Goal: Information Seeking & Learning: Find specific fact

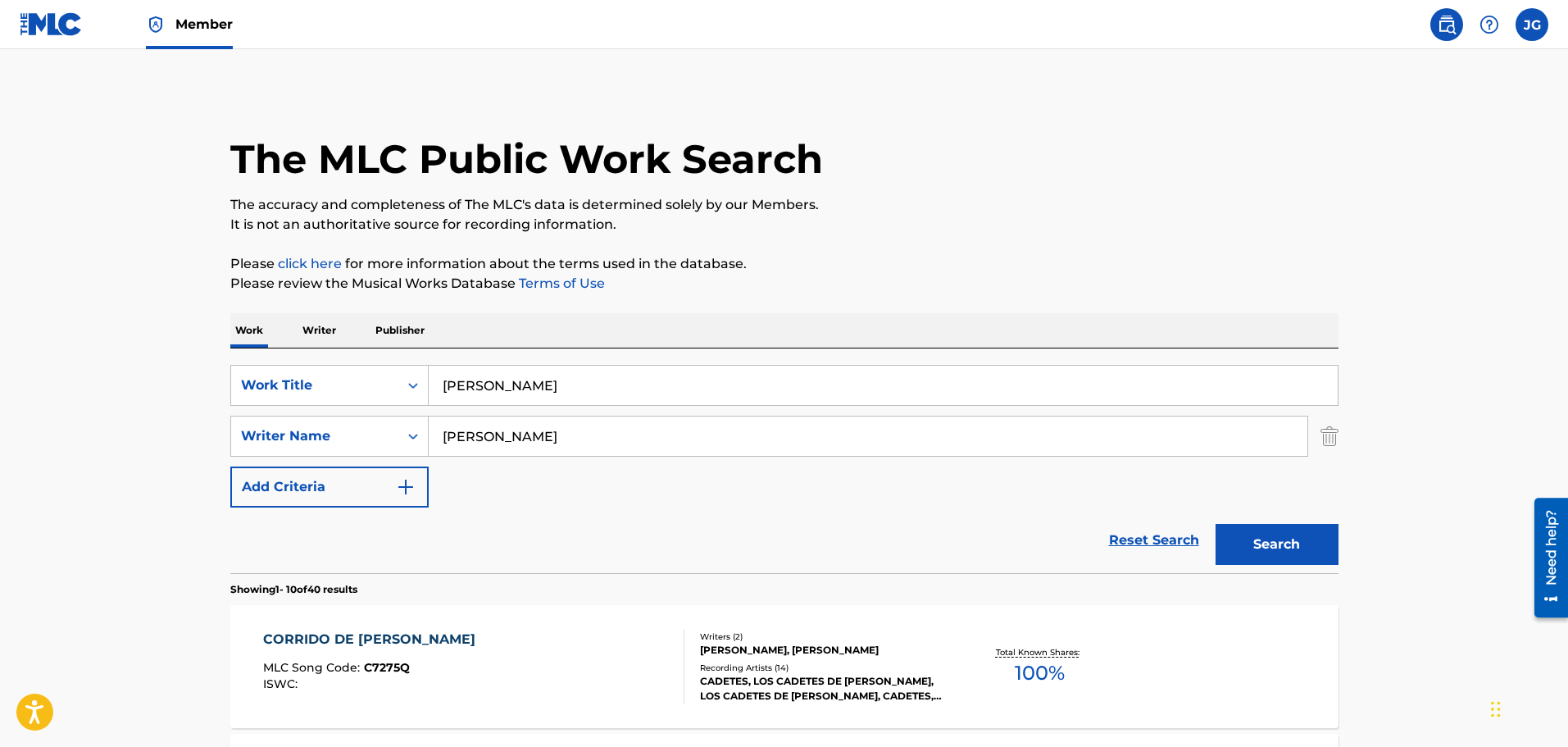
click at [1117, 540] on link "Reset Search" at bounding box center [1154, 539] width 106 height 36
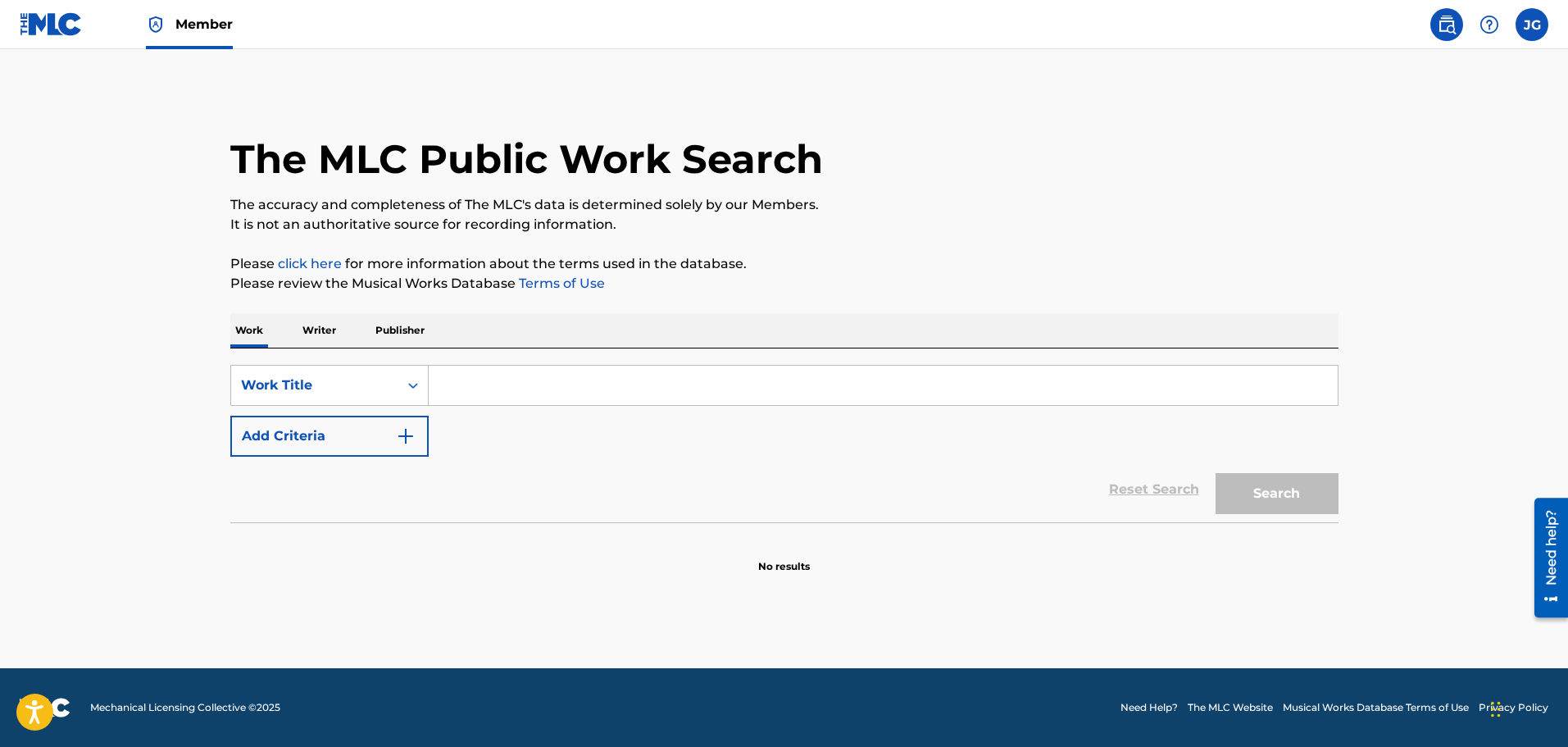
click at [480, 388] on input "Search Form" at bounding box center [883, 385] width 909 height 39
type input "condena dictada"
drag, startPoint x: 1282, startPoint y: 487, endPoint x: 1272, endPoint y: 489, distance: 10.2
click at [1282, 489] on button "Search" at bounding box center [1277, 493] width 123 height 41
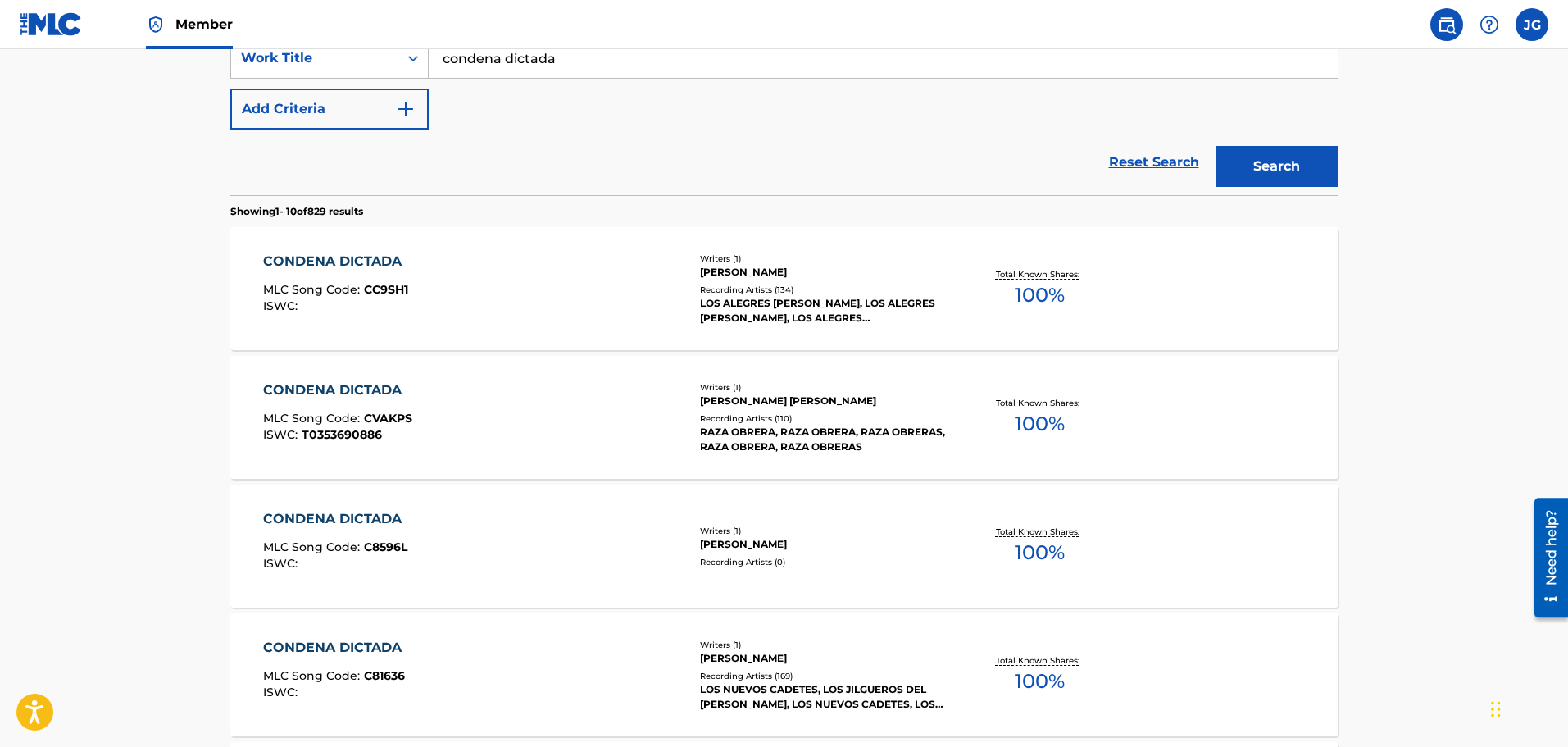
scroll to position [328, 0]
click at [396, 527] on div "CONDENA DICTADA" at bounding box center [337, 518] width 147 height 20
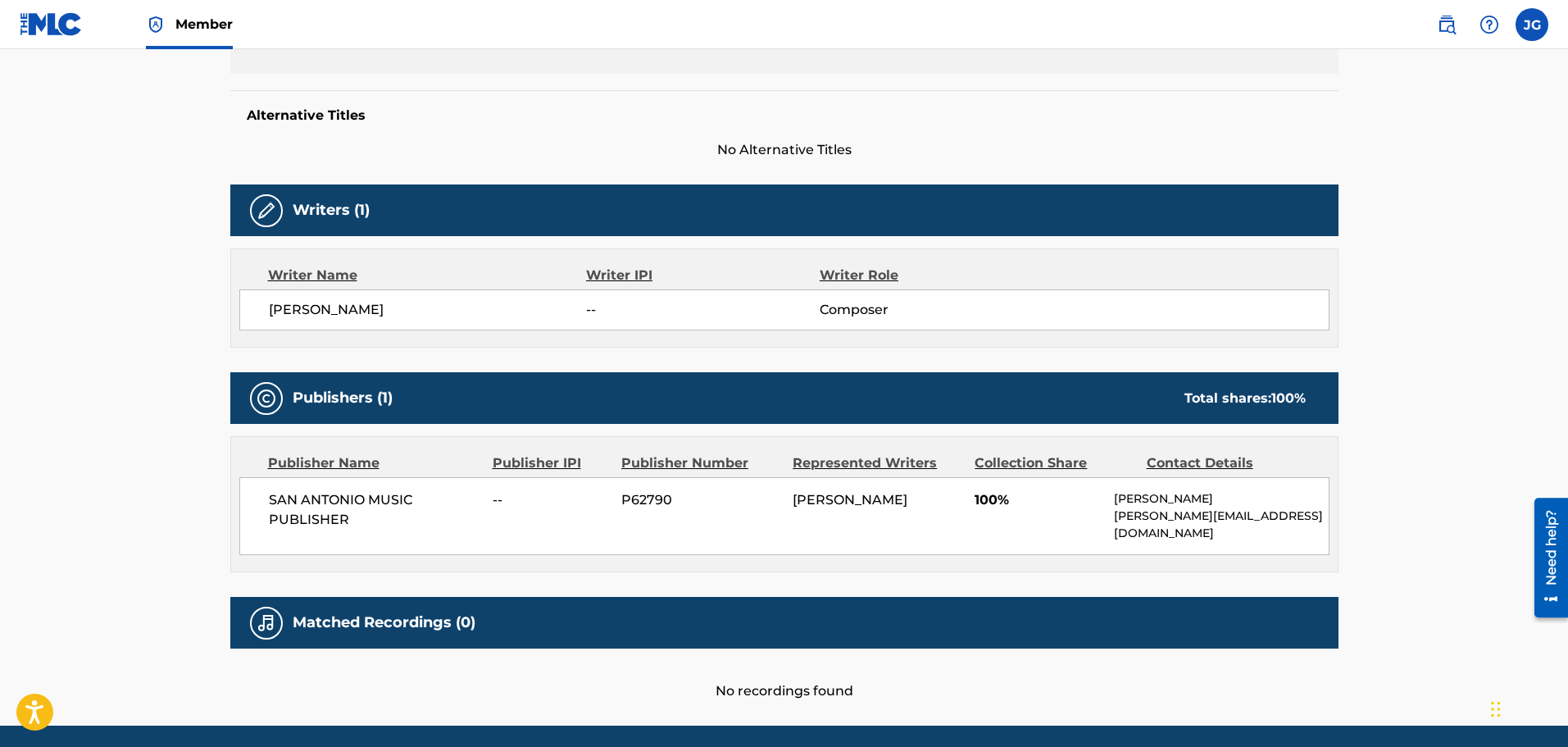
scroll to position [450, 0]
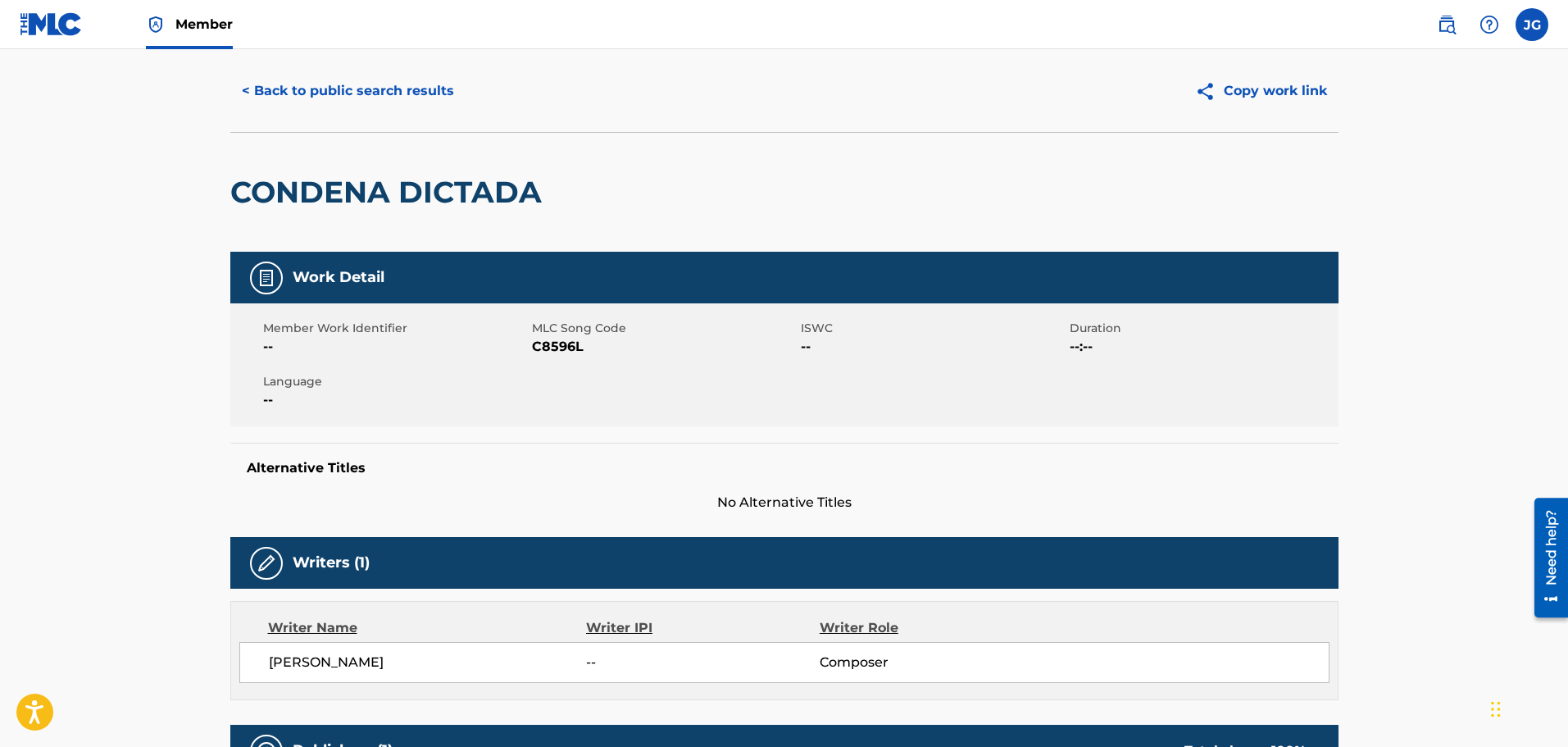
click at [345, 78] on button "< Back to public search results" at bounding box center [347, 91] width 235 height 41
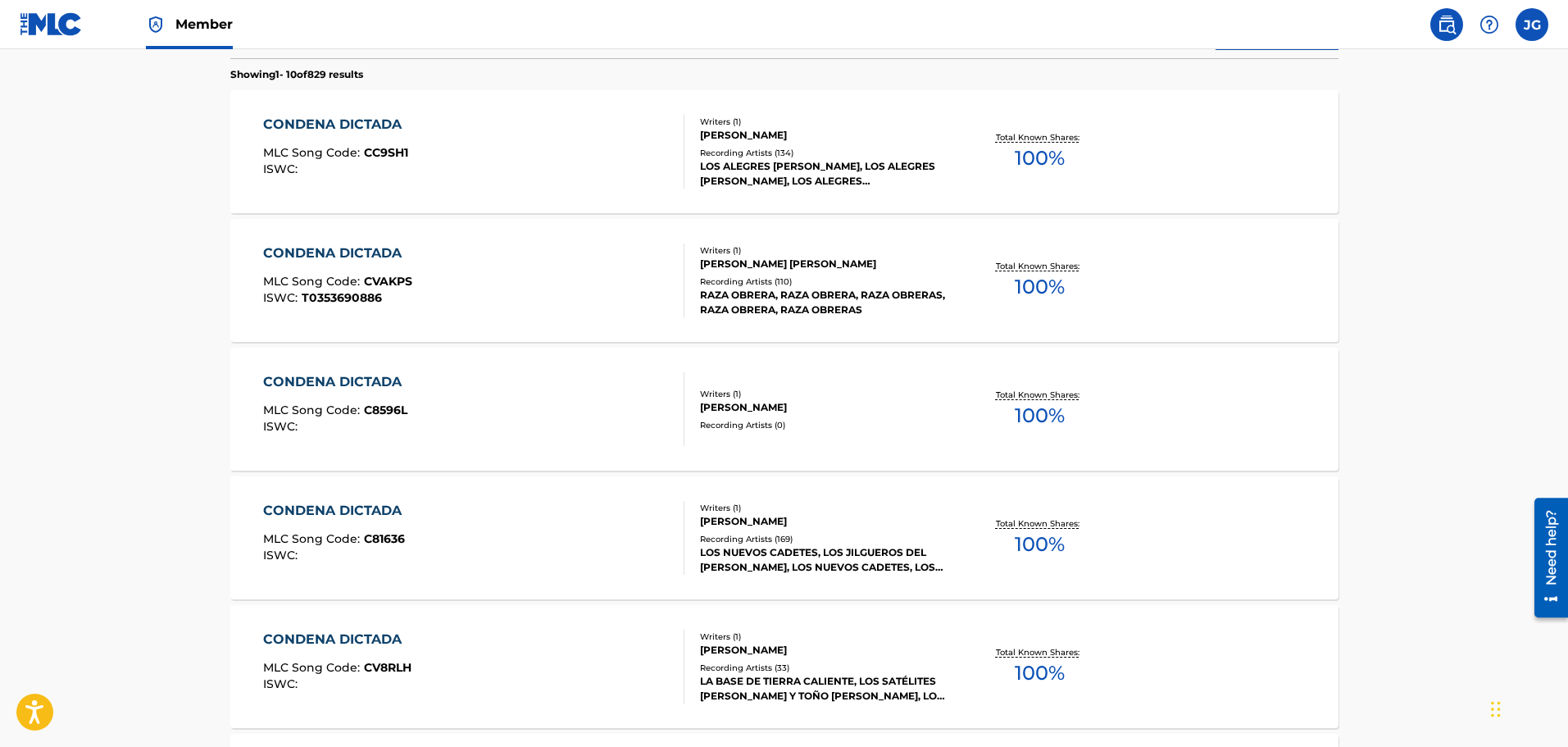
scroll to position [492, 0]
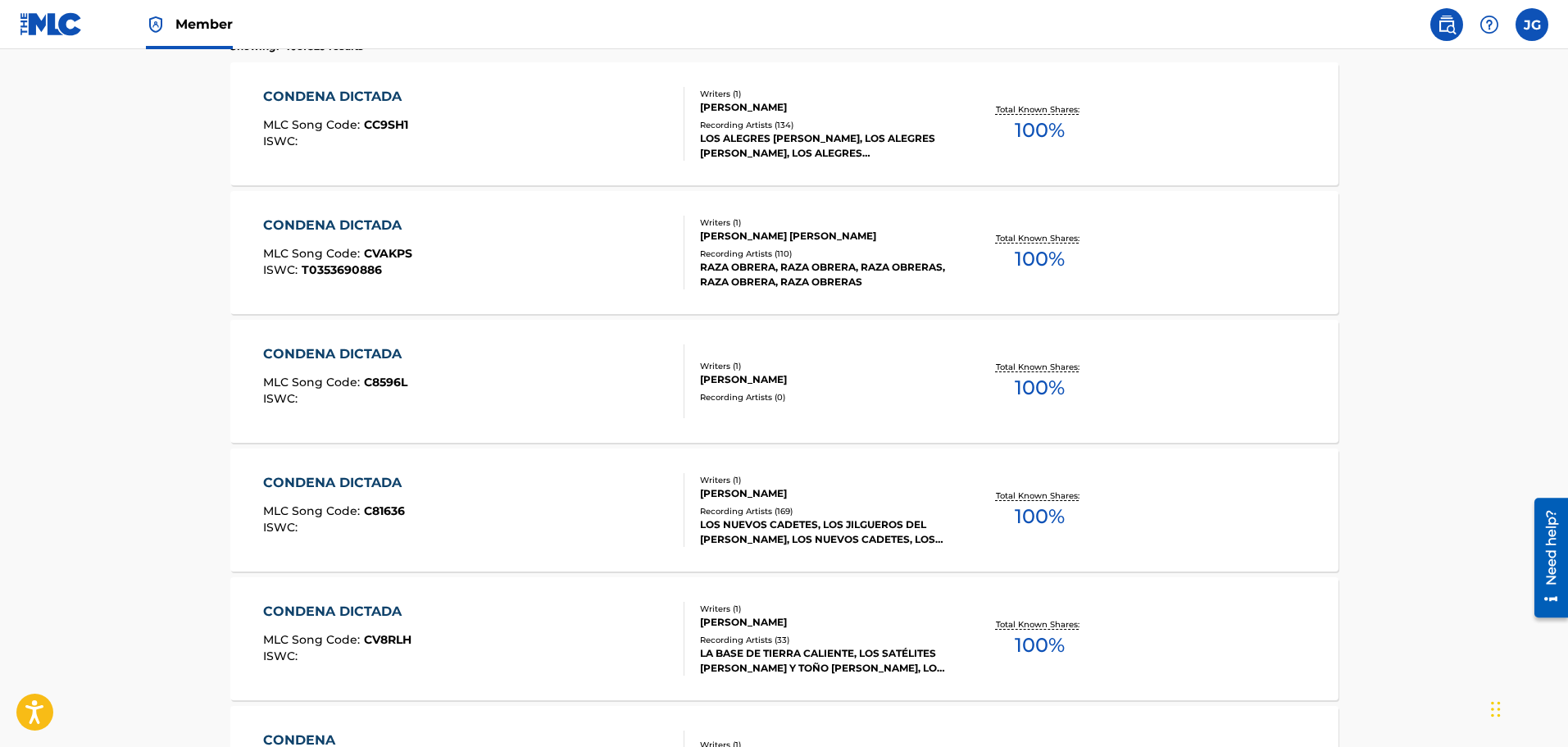
click at [489, 518] on div "CONDENA DICTADA MLC Song Code : C81636 ISWC :" at bounding box center [474, 509] width 421 height 74
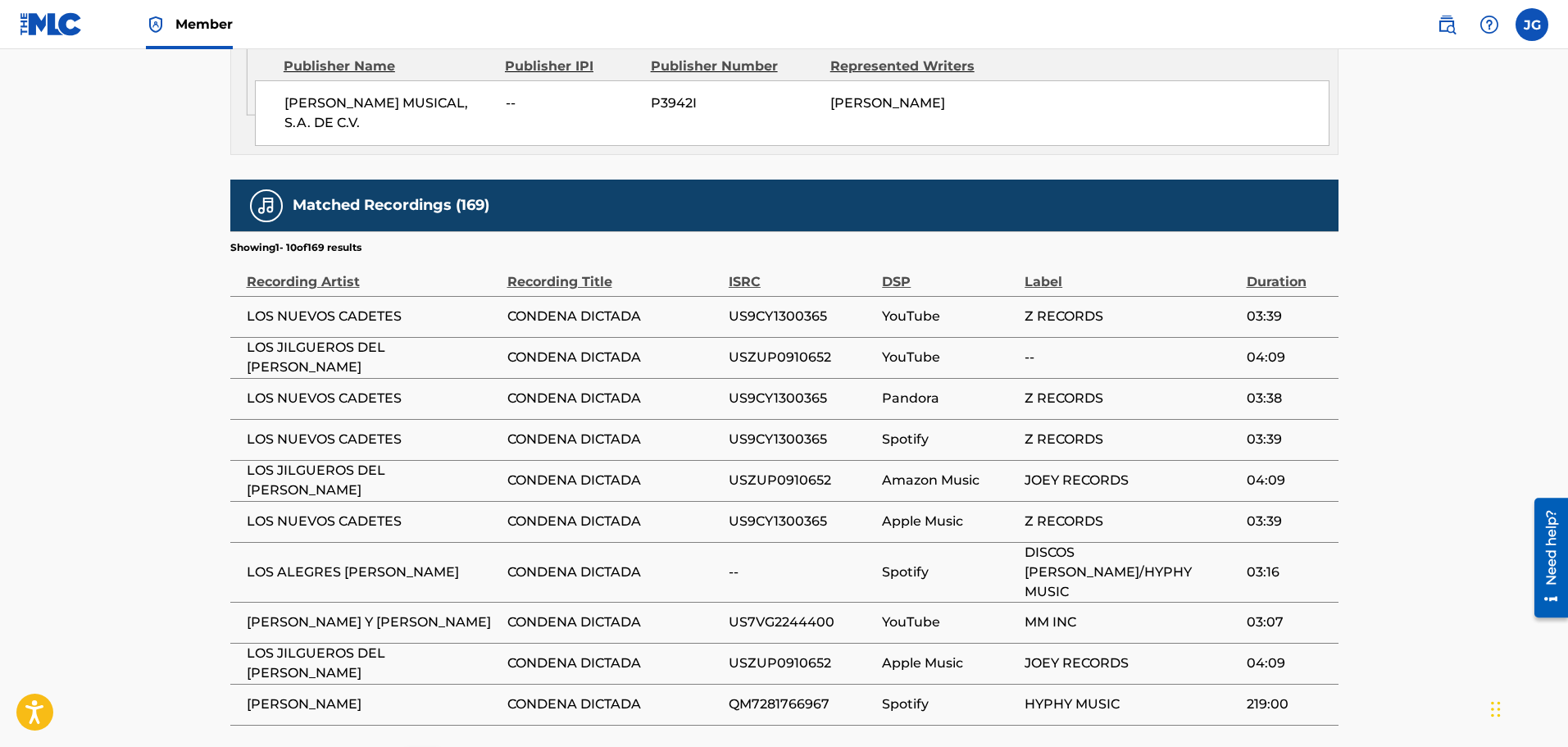
scroll to position [1026, 0]
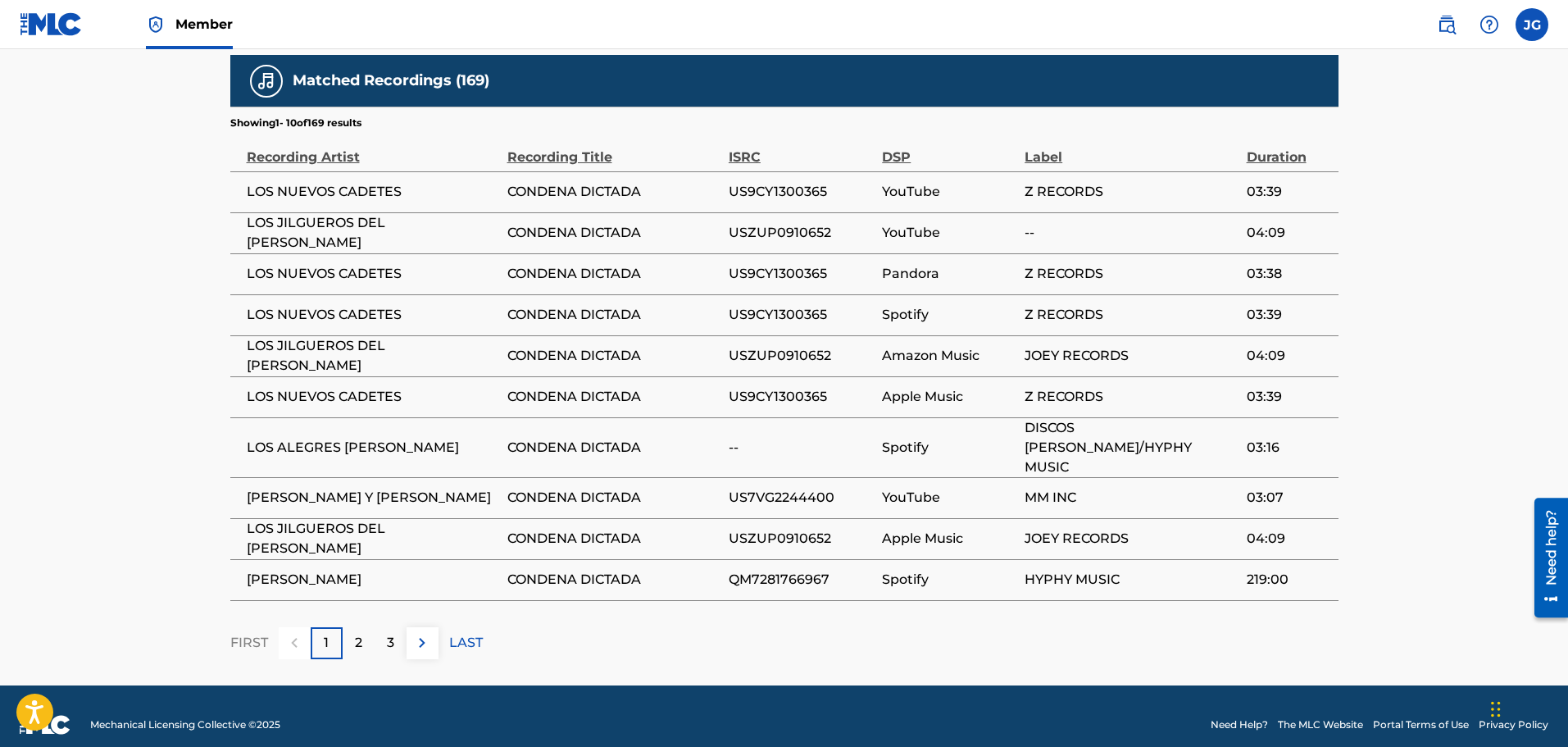
click at [356, 632] on p "2" at bounding box center [358, 642] width 7 height 20
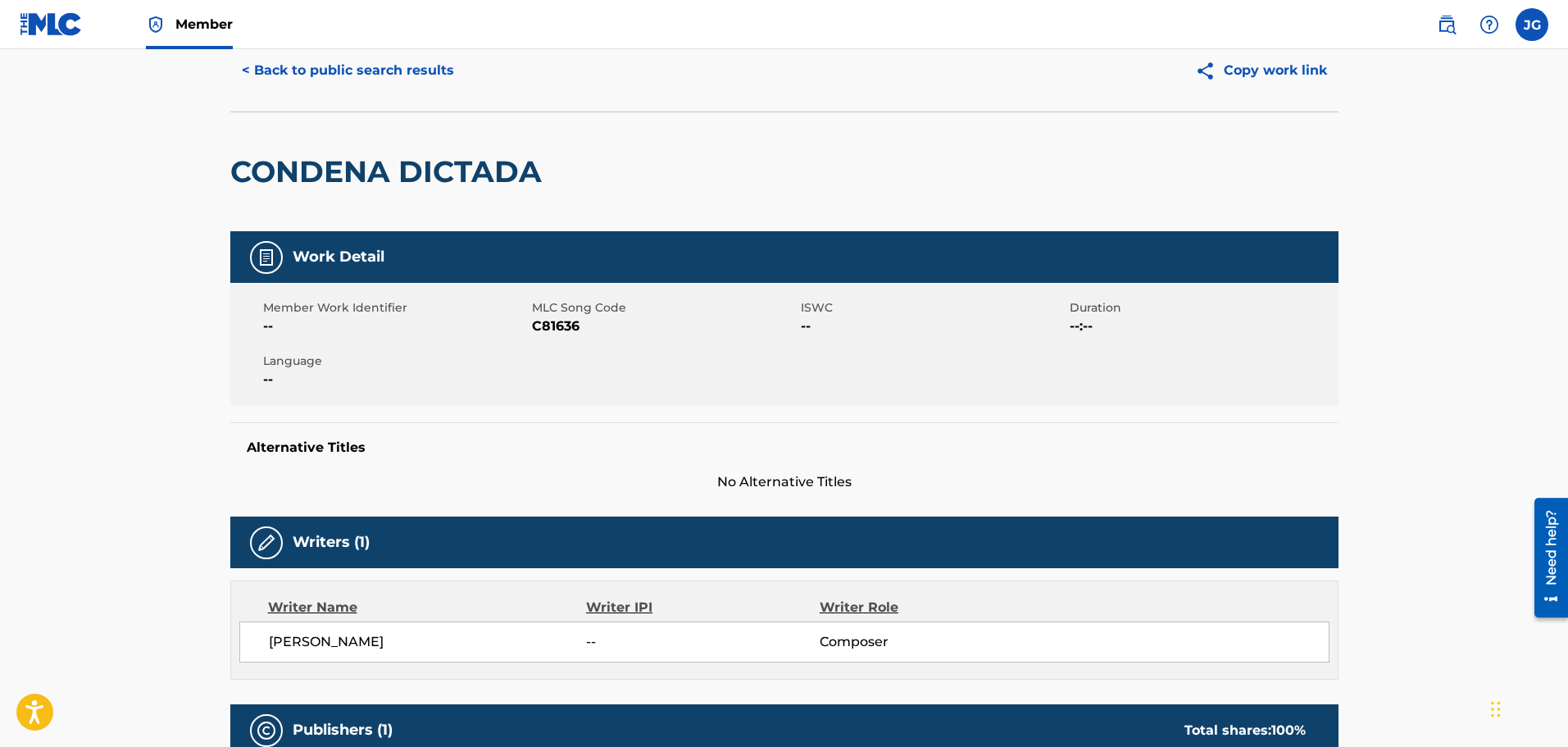
scroll to position [0, 0]
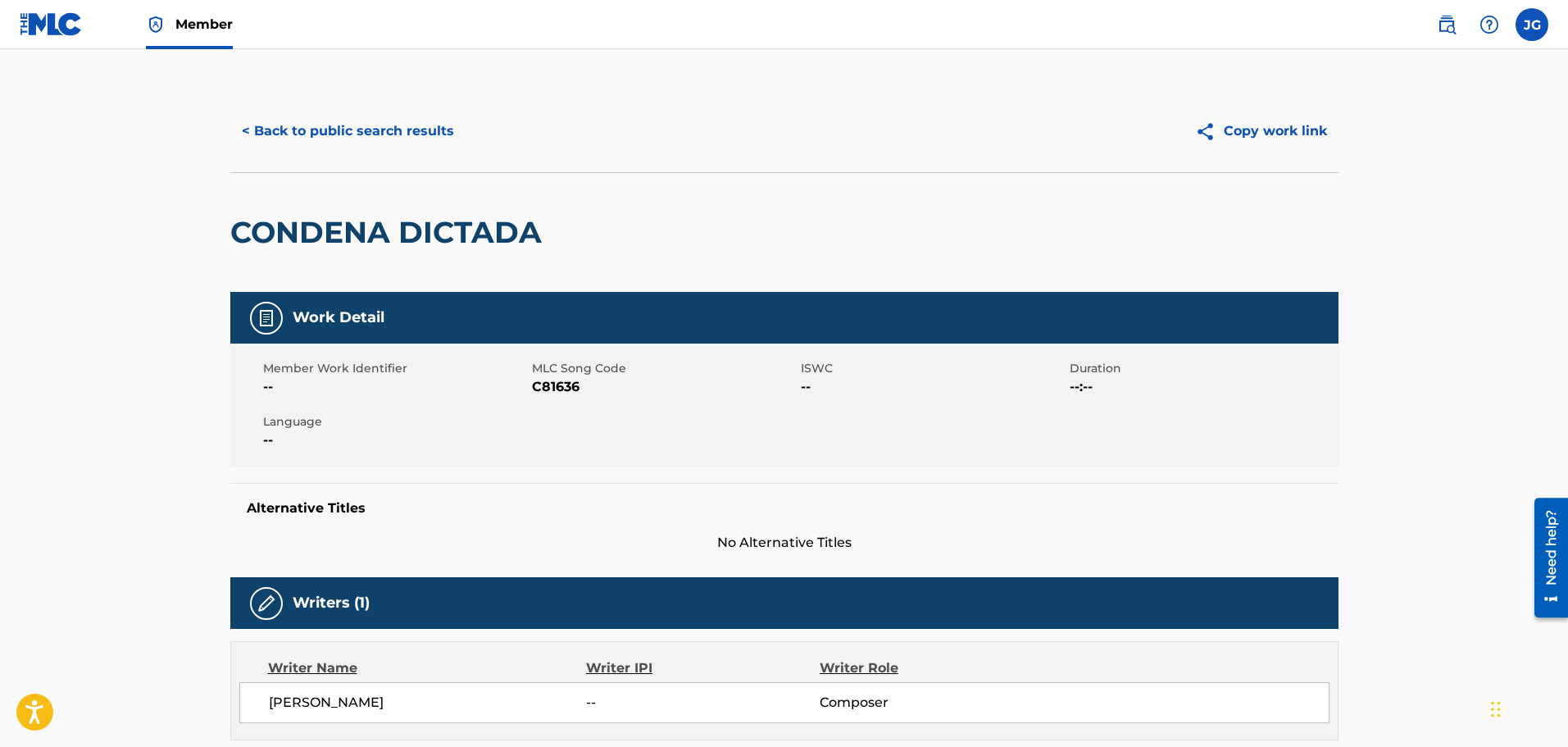
click at [373, 125] on button "< Back to public search results" at bounding box center [347, 130] width 235 height 41
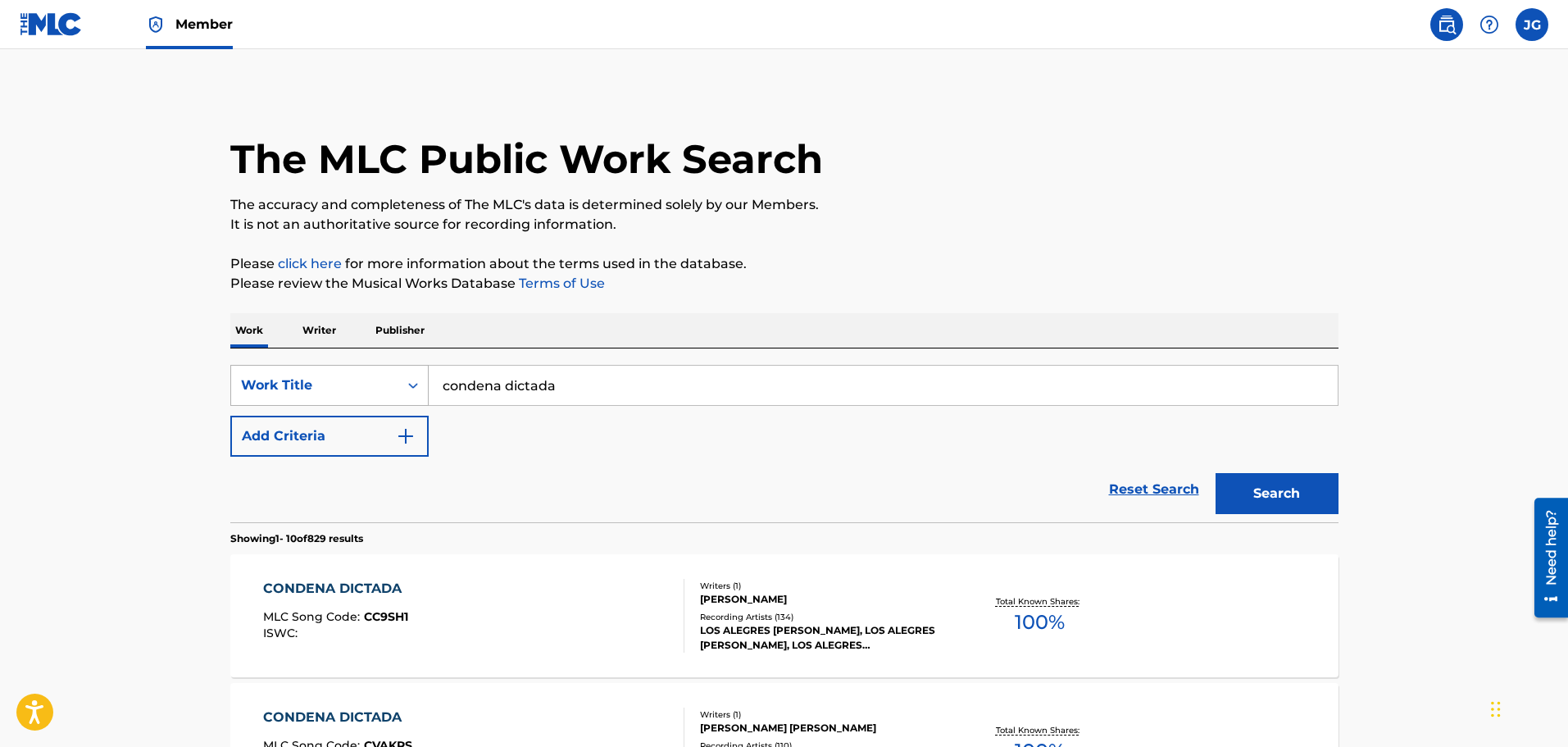
drag, startPoint x: 583, startPoint y: 387, endPoint x: 370, endPoint y: 405, distance: 213.8
click at [370, 405] on div "SearchWithCriteria077c17f4-b737-409b-b5dd-9acc55edc65f Work Title condena dicta…" at bounding box center [784, 385] width 1108 height 41
type input "la novida del [PERSON_NAME]"
click at [1216, 473] on button "Search" at bounding box center [1277, 493] width 123 height 41
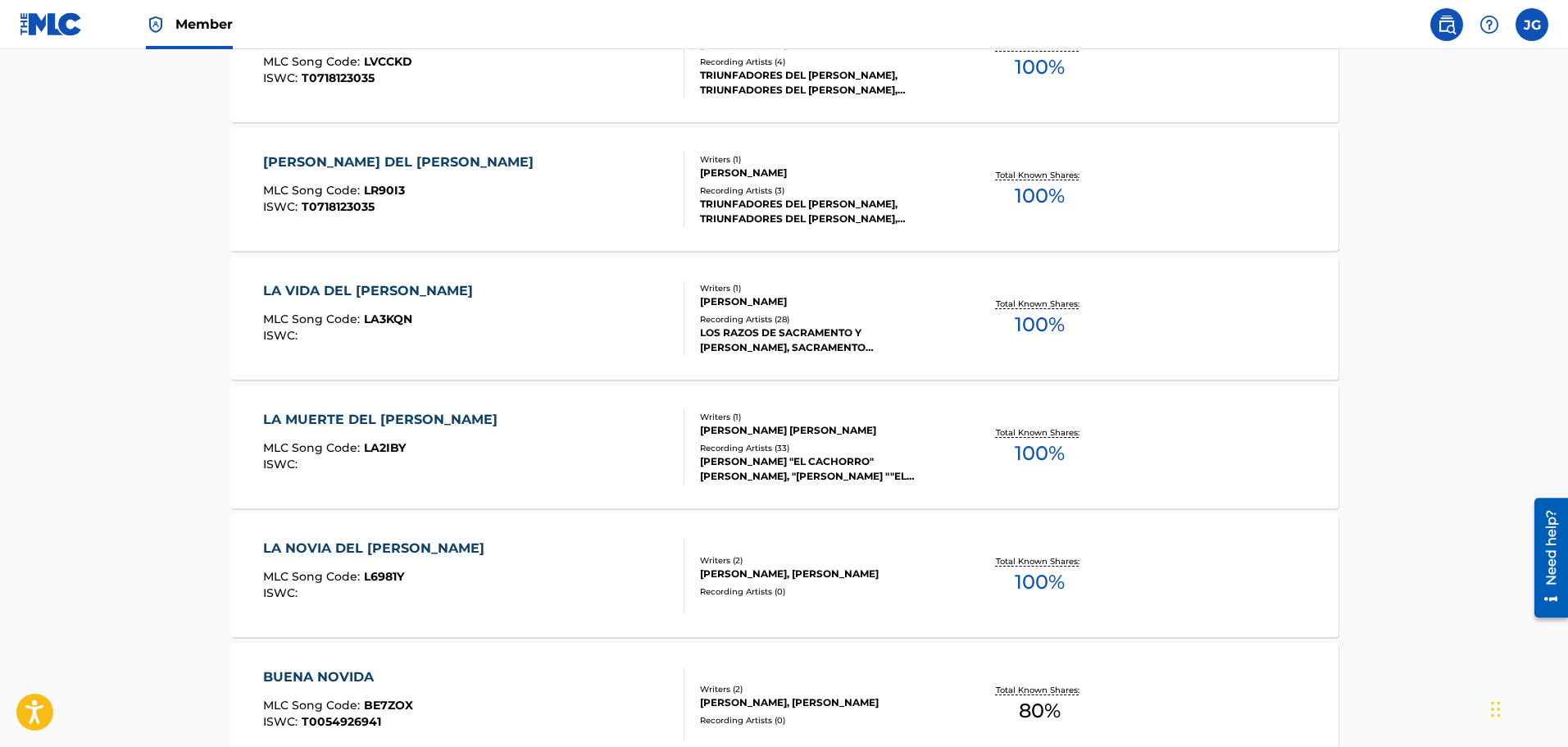
scroll to position [738, 0]
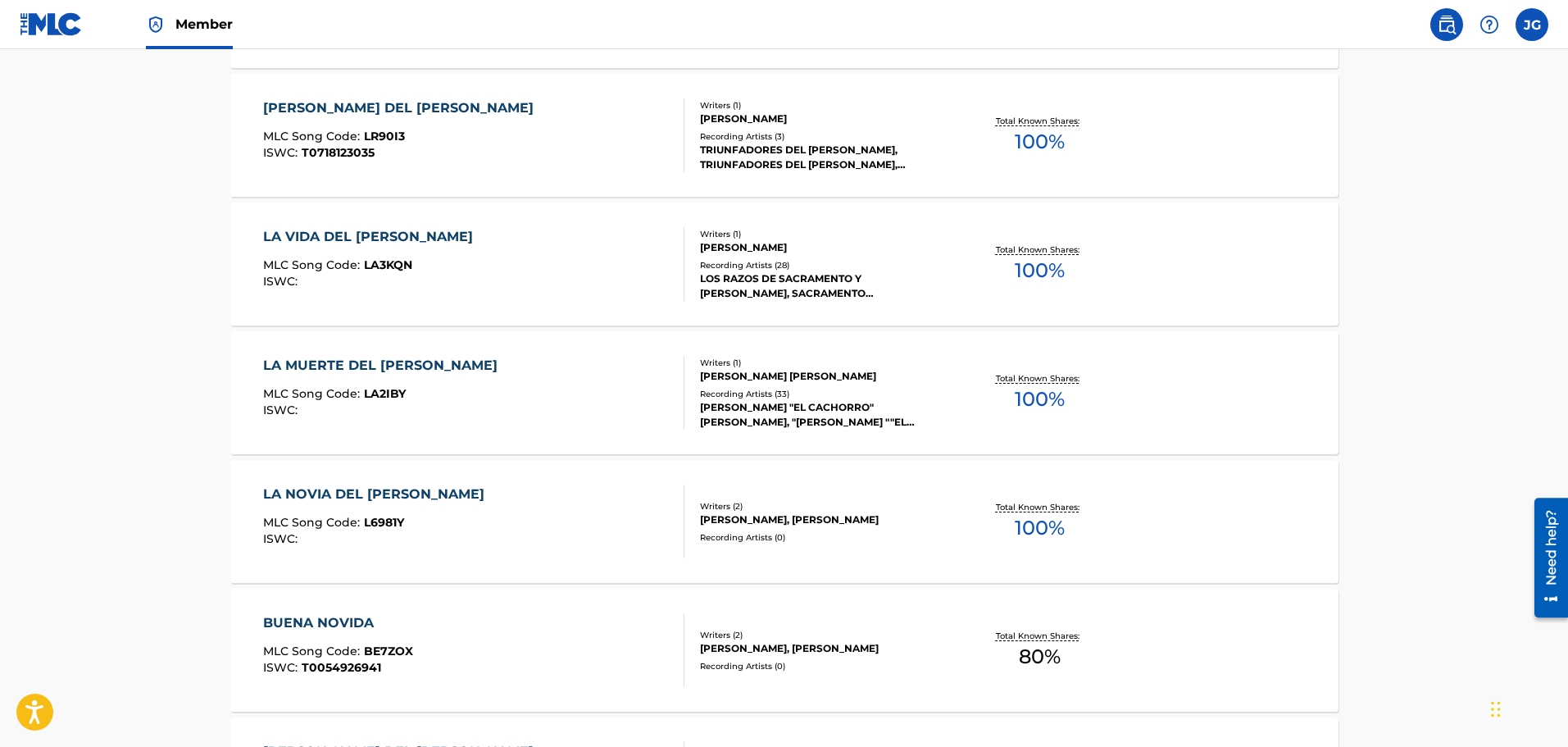
click at [436, 525] on div "MLC Song Code : L6981Y" at bounding box center [378, 524] width 229 height 17
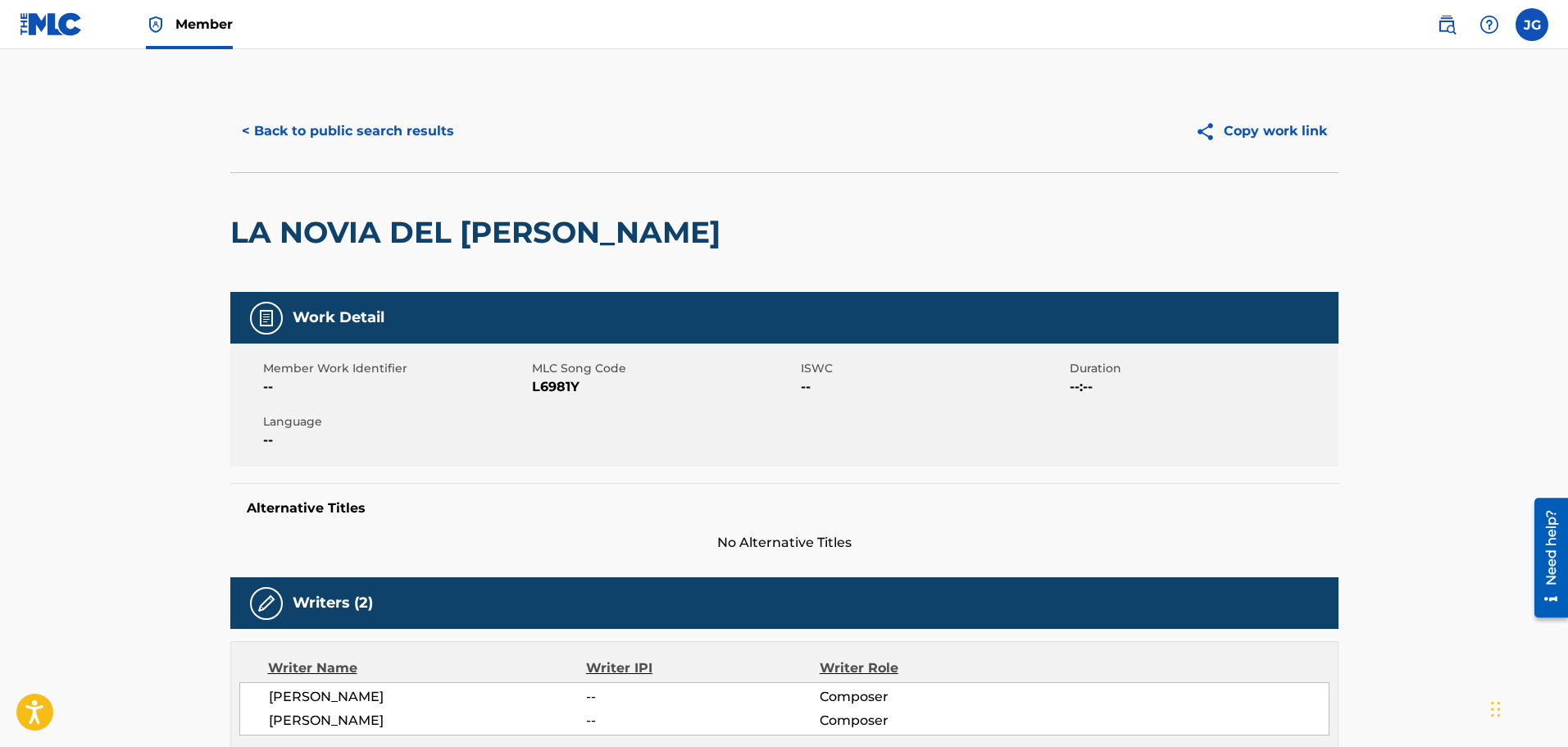
click at [381, 130] on button "< Back to public search results" at bounding box center [347, 130] width 235 height 41
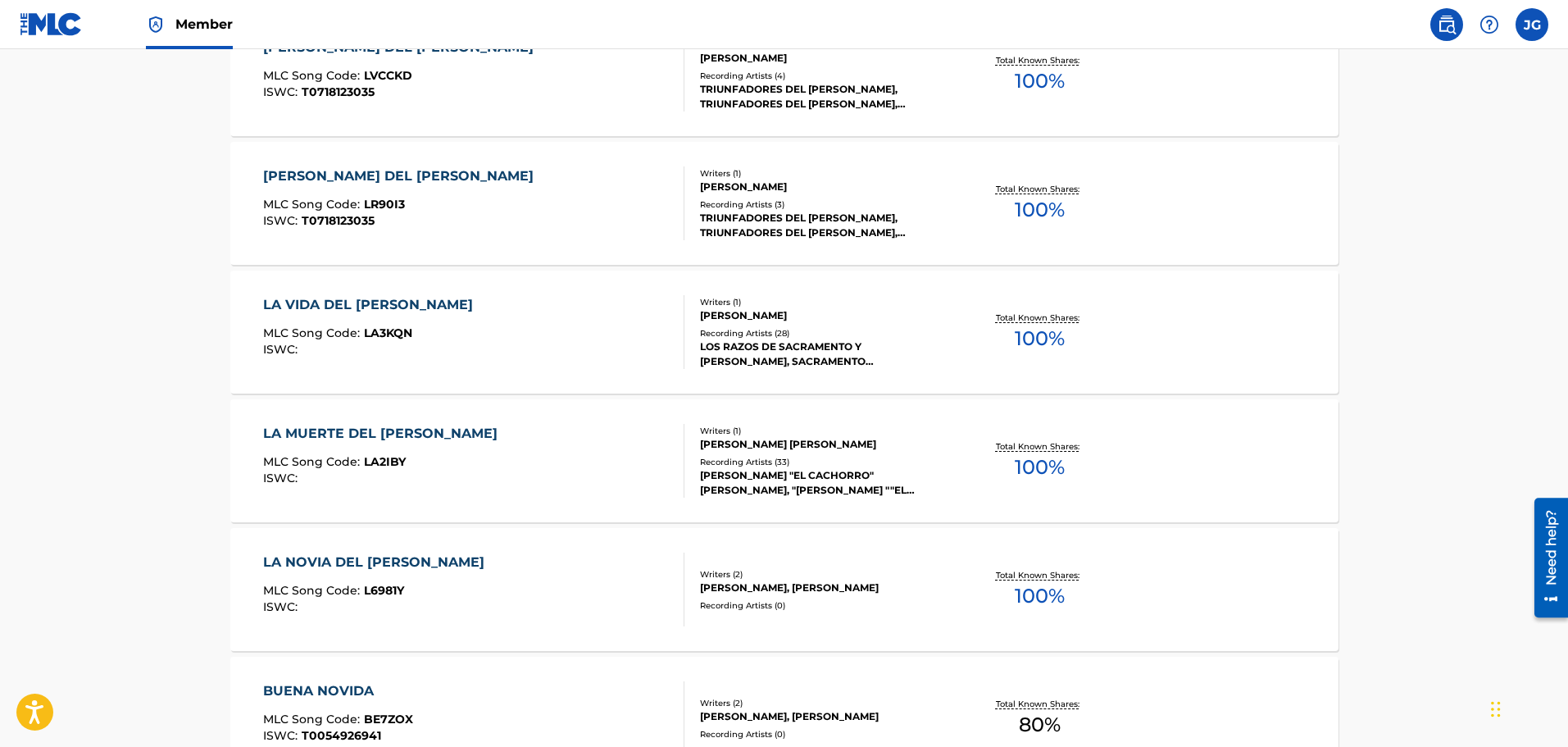
scroll to position [452, 0]
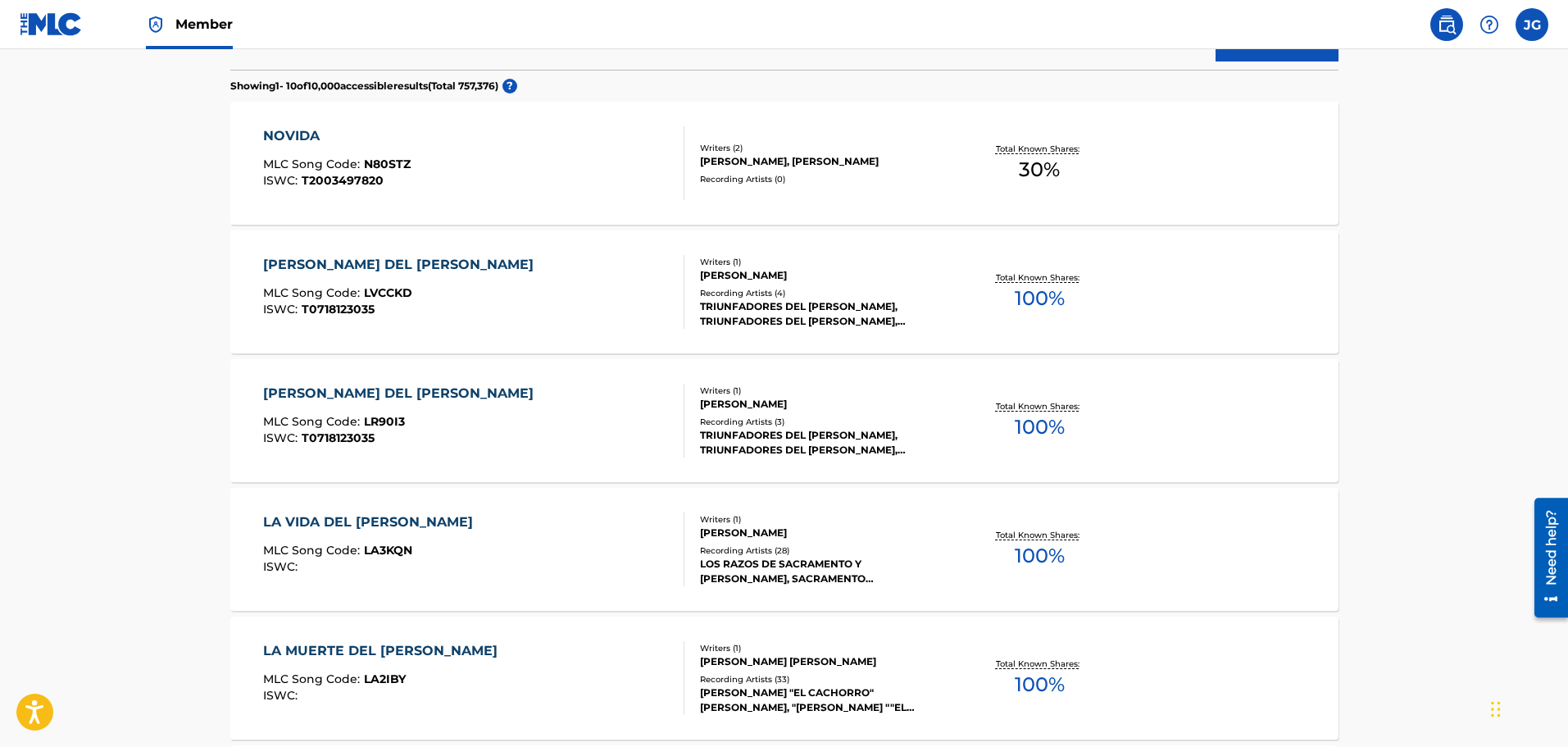
click at [1452, 17] on img at bounding box center [1447, 25] width 20 height 20
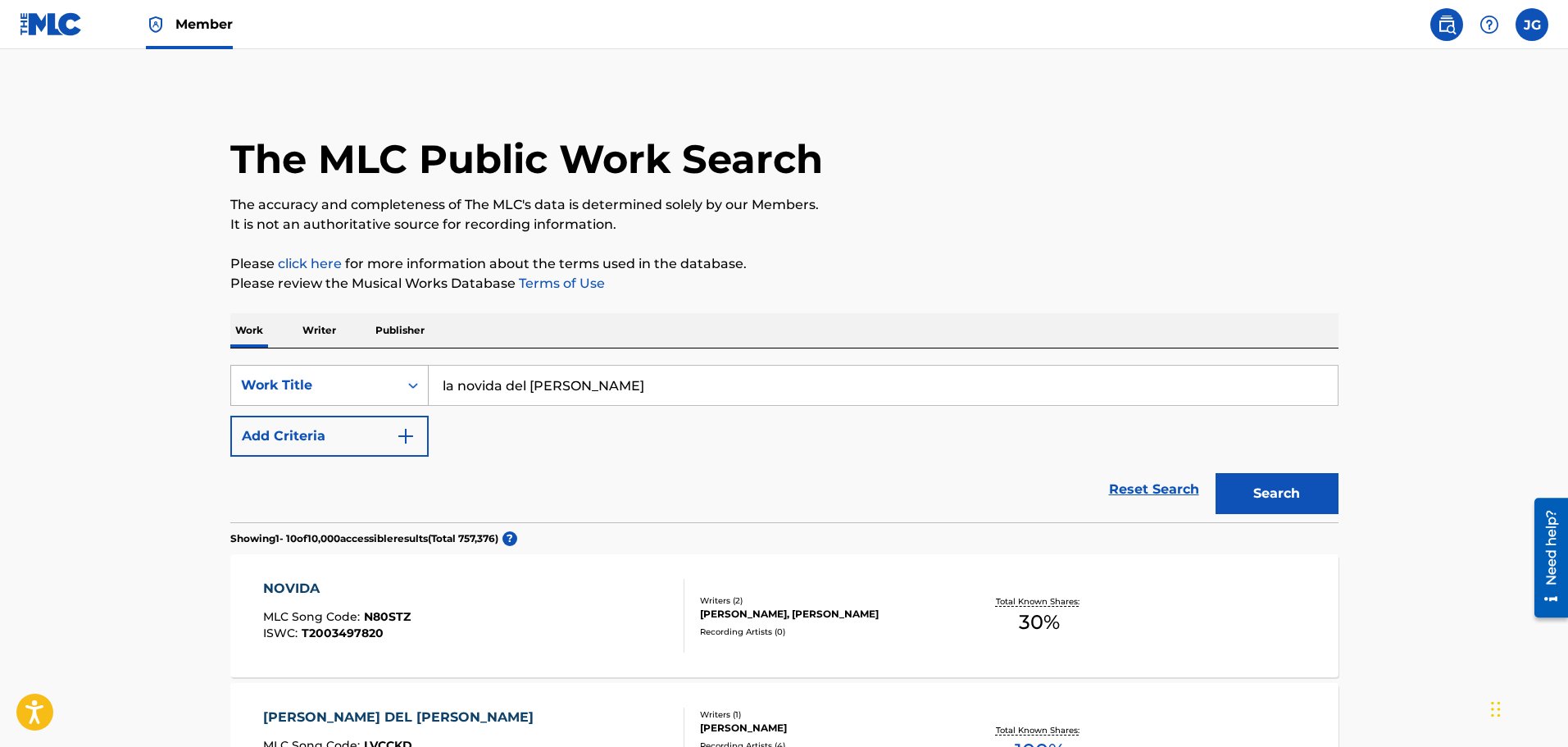
drag, startPoint x: 617, startPoint y: 388, endPoint x: 253, endPoint y: 397, distance: 364.1
click at [258, 400] on div "SearchWithCriteria077c17f4-b737-409b-b5dd-9acc55edc65f Work Title la novida del…" at bounding box center [784, 385] width 1108 height 41
type input "te quedaste adentro"
click at [1251, 501] on button "Search" at bounding box center [1277, 493] width 123 height 41
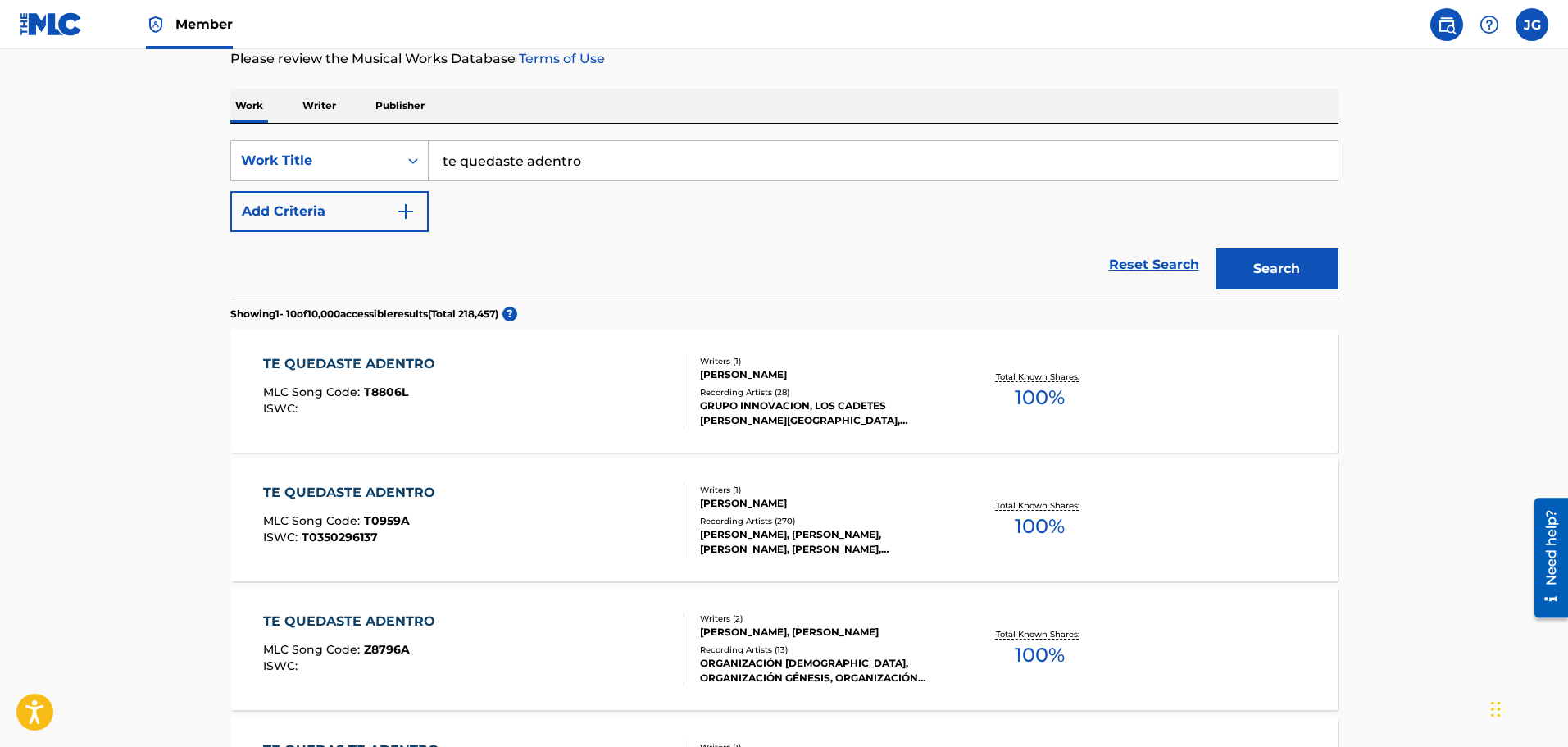
scroll to position [246, 0]
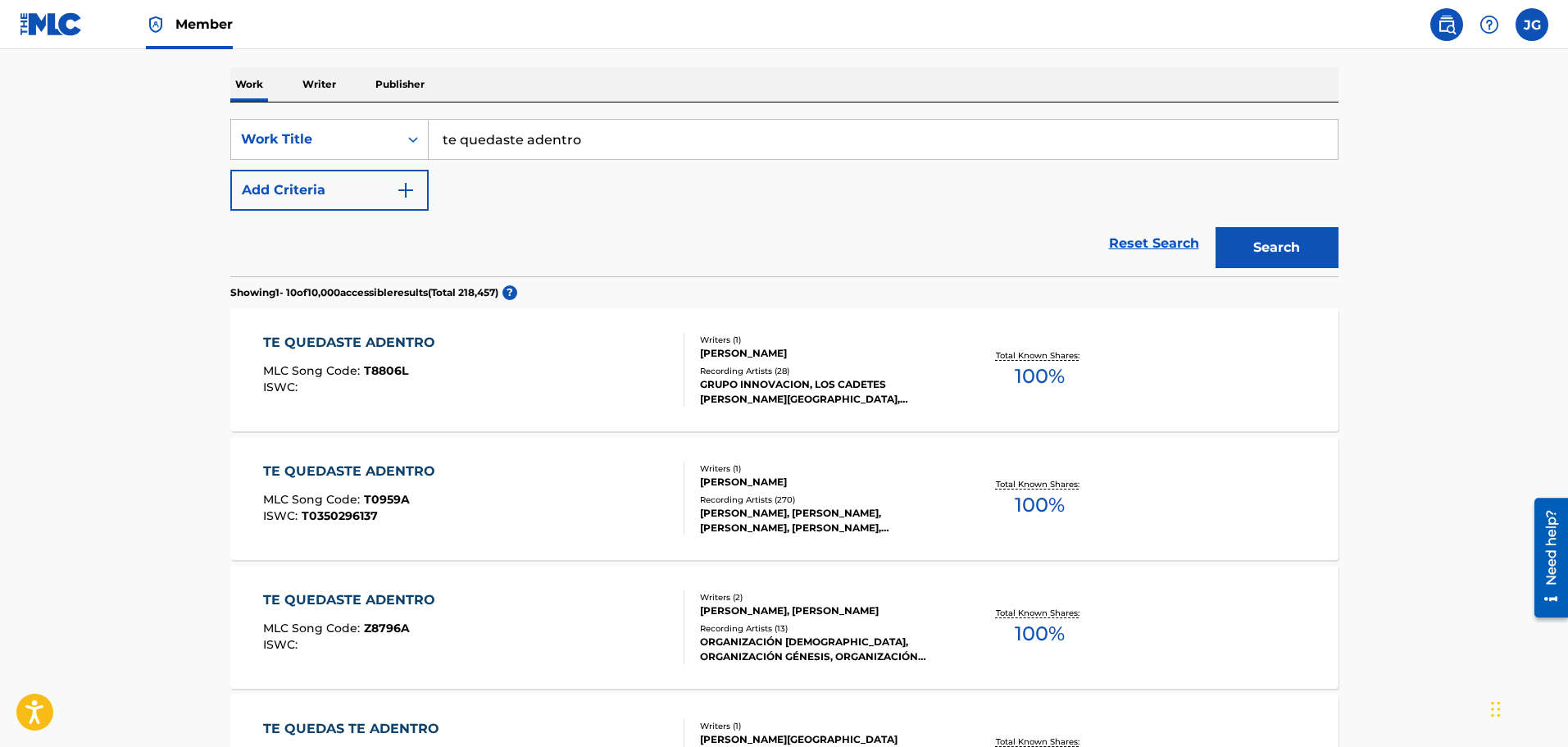
click at [536, 368] on div "TE QUEDASTE ADENTRO MLC Song Code : T8806L ISWC :" at bounding box center [474, 369] width 421 height 74
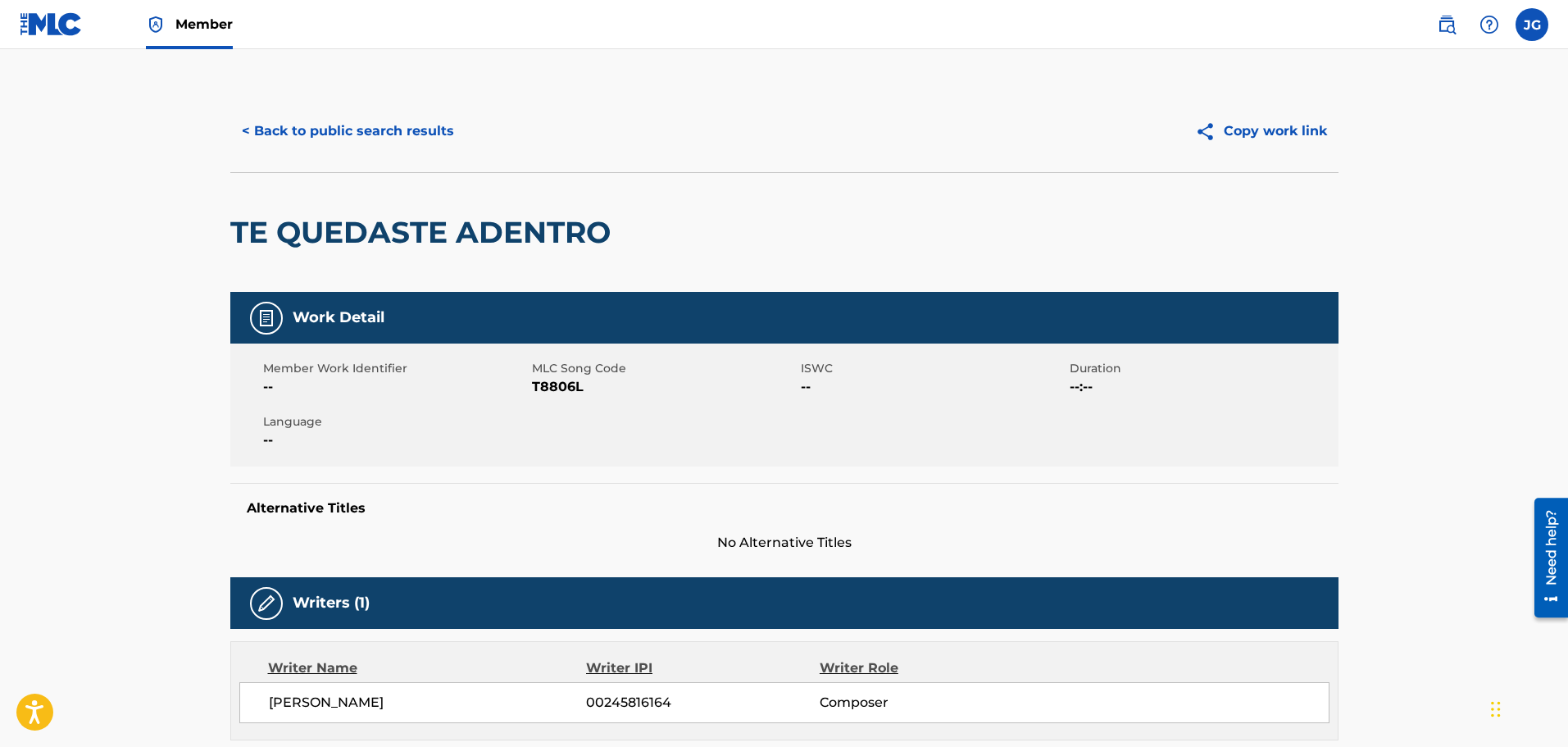
click at [387, 138] on button "< Back to public search results" at bounding box center [347, 130] width 235 height 41
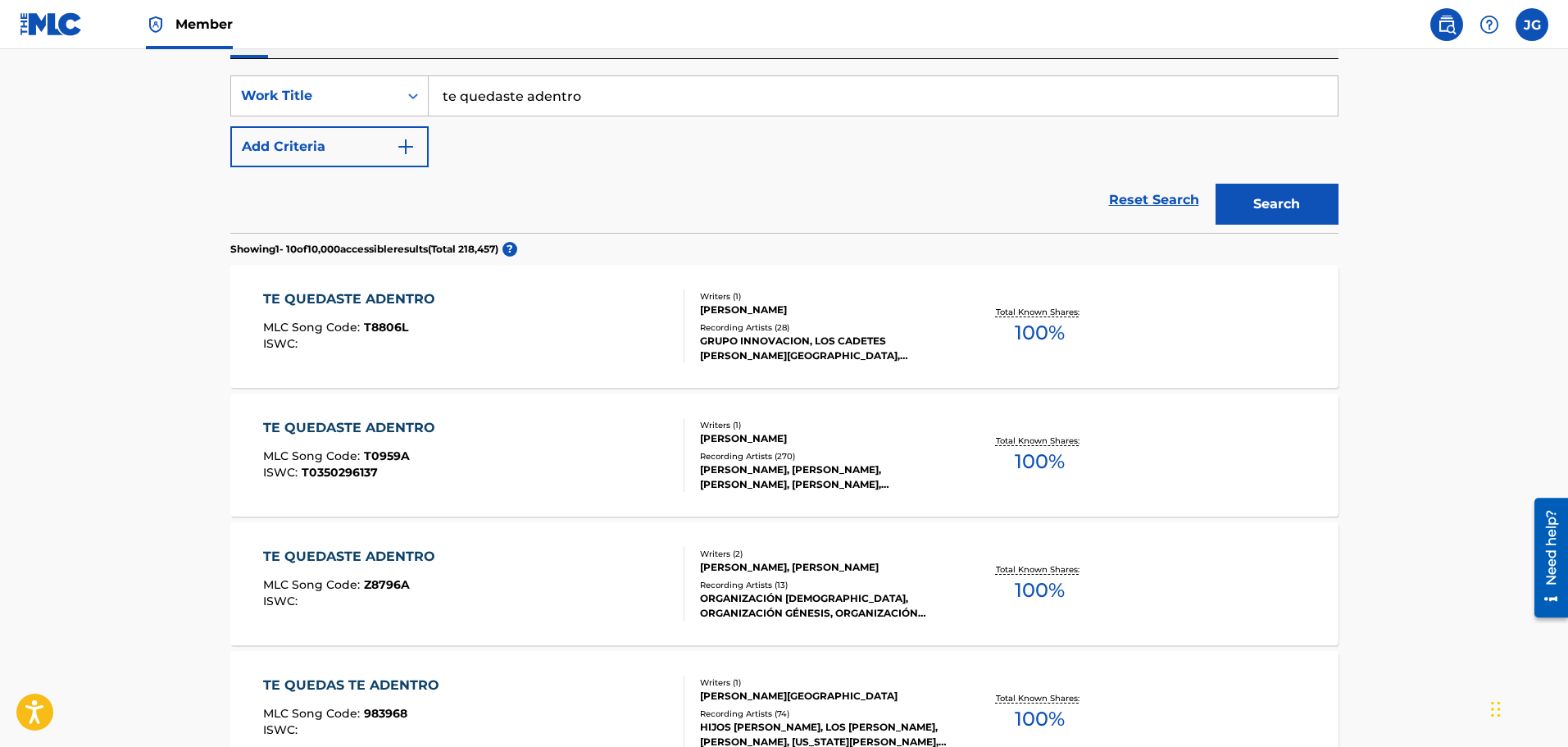
scroll to position [328, 0]
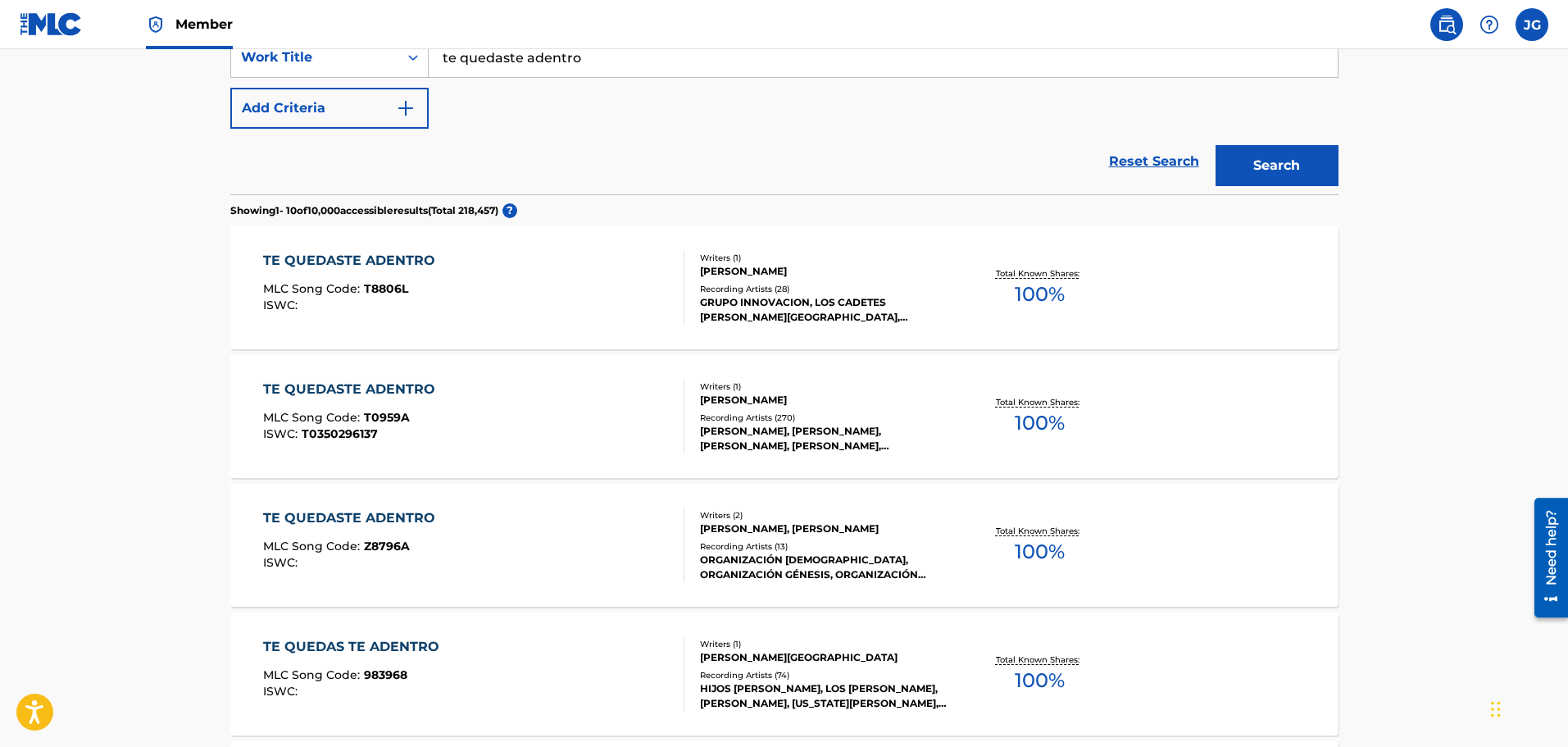
click at [498, 543] on div "TE QUEDASTE ADENTRO MLC Song Code : Z8796A ISWC :" at bounding box center [474, 545] width 421 height 74
